Goal: Navigation & Orientation: Understand site structure

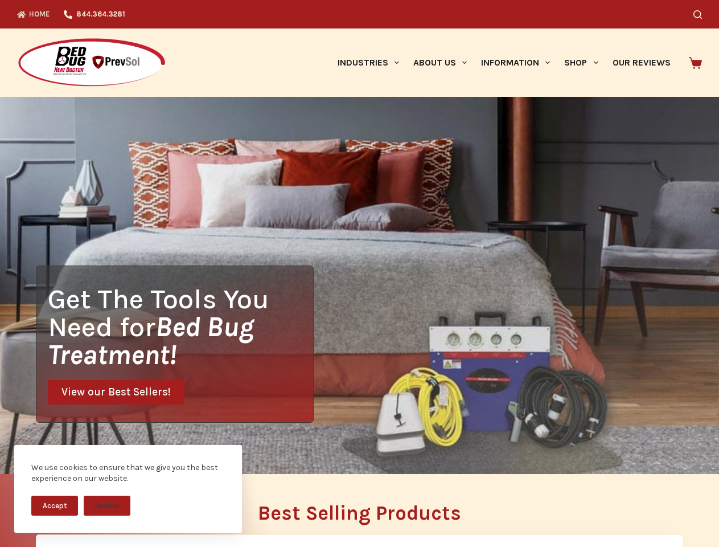
click at [359, 273] on div "Get The Tools You Need for Bed Bug Treatment! View our Best Sellers!" at bounding box center [359, 285] width 719 height 377
click at [55, 505] on button "Accept" at bounding box center [54, 505] width 47 height 20
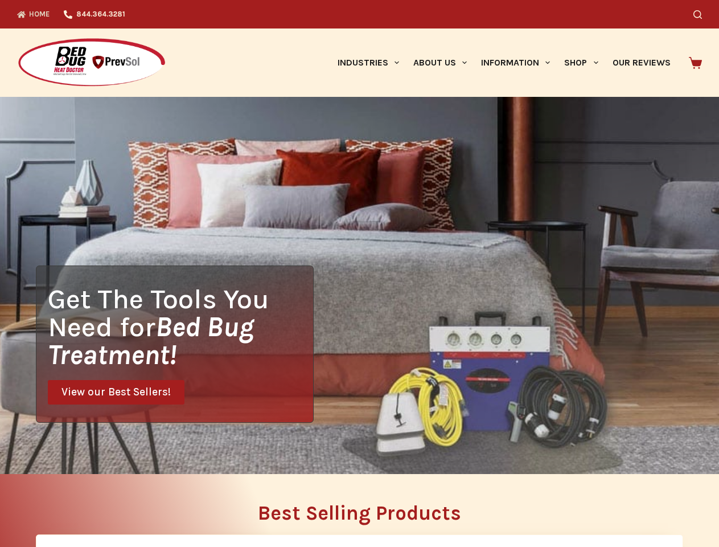
click at [107, 505] on h2 "Best Selling Products" at bounding box center [359, 513] width 647 height 20
click at [702, 14] on icon "Search" at bounding box center [697, 14] width 9 height 9
click at [372, 63] on link "Industries" at bounding box center [368, 62] width 76 height 68
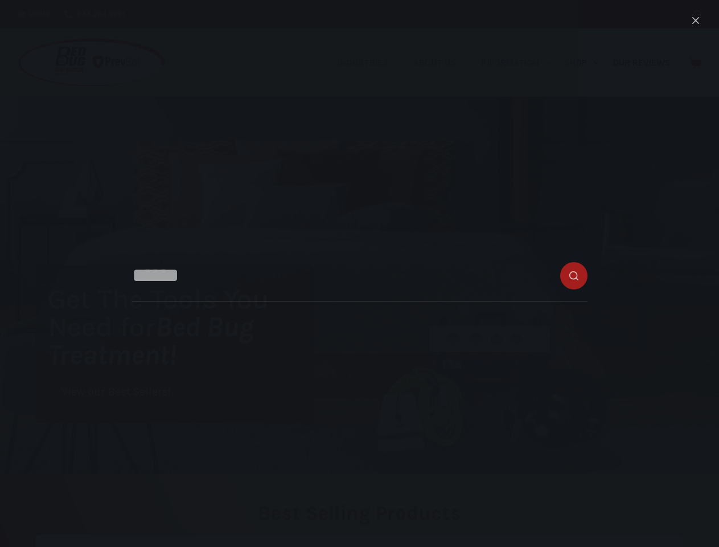
click at [445, 63] on link "About Us" at bounding box center [440, 62] width 68 height 68
click at [520, 63] on link "Information" at bounding box center [515, 62] width 83 height 68
click at [586, 63] on link "Shop" at bounding box center [581, 62] width 48 height 68
